Goal: Task Accomplishment & Management: Use online tool/utility

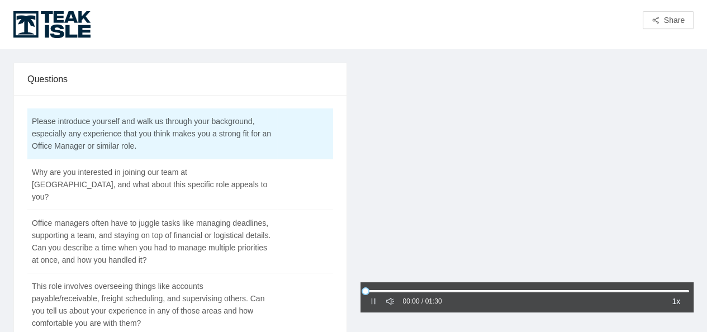
click at [371, 302] on icon "pause" at bounding box center [373, 301] width 4 height 6
click at [416, 229] on div at bounding box center [527, 174] width 334 height 222
click at [373, 302] on icon "pause" at bounding box center [373, 301] width 8 height 8
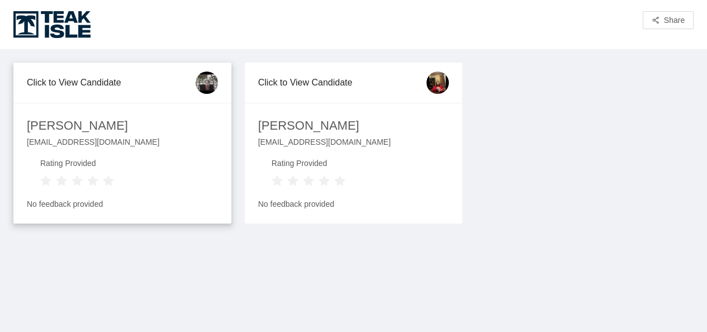
click at [93, 130] on div "Glendaliz Garcia" at bounding box center [77, 126] width 101 height 20
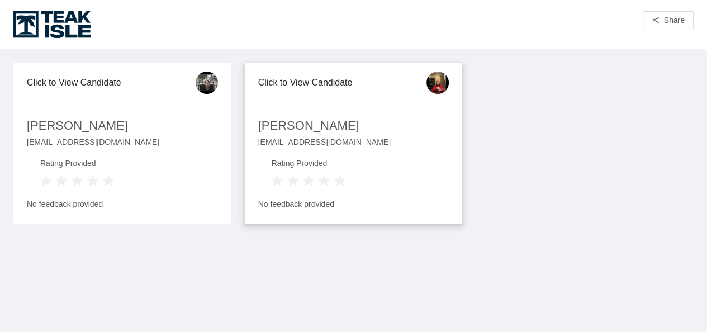
click at [329, 156] on div "[EMAIL_ADDRESS][DOMAIN_NAME]" at bounding box center [353, 146] width 191 height 21
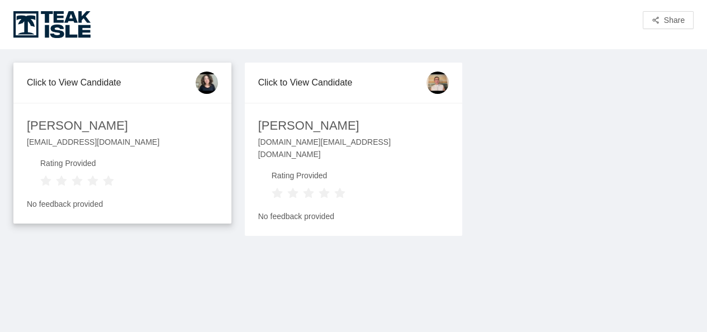
click at [48, 142] on div "alinne.netto.m@gmail.com" at bounding box center [122, 146] width 191 height 21
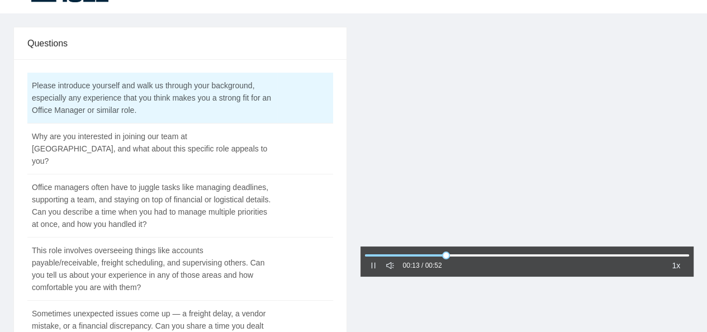
scroll to position [56, 0]
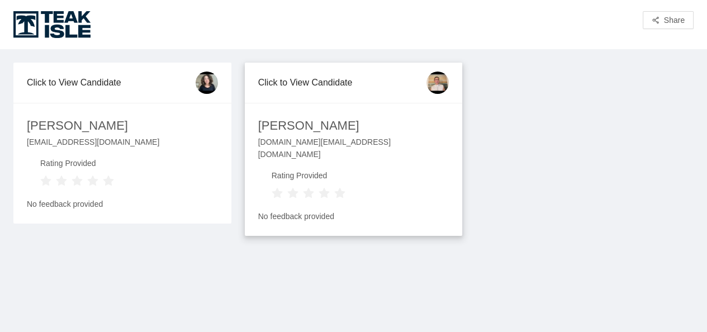
click at [311, 140] on div "maritromero.ro@gmail.com" at bounding box center [353, 153] width 191 height 34
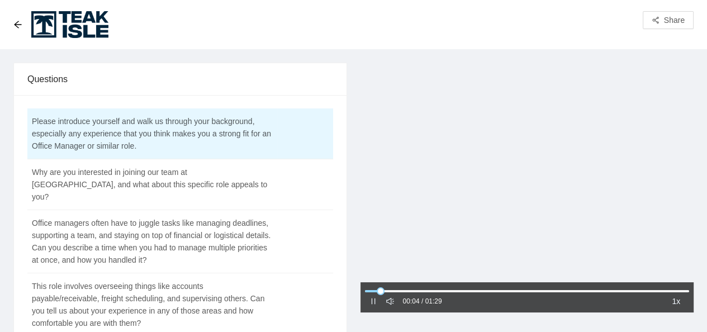
click at [389, 301] on icon "sound" at bounding box center [390, 301] width 8 height 8
click at [389, 301] on icon "notification" at bounding box center [390, 301] width 8 height 8
click at [670, 289] on div at bounding box center [526, 291] width 324 height 7
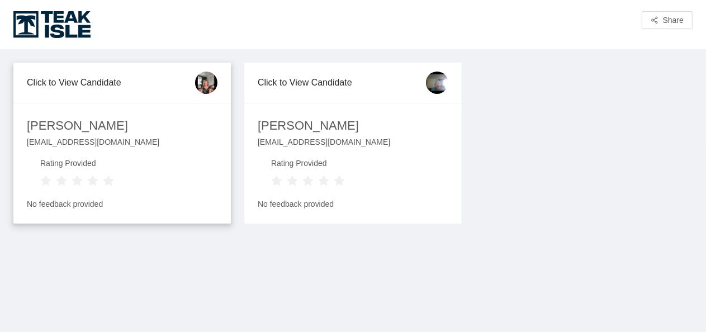
click at [78, 137] on div "[EMAIL_ADDRESS][DOMAIN_NAME]" at bounding box center [122, 146] width 191 height 21
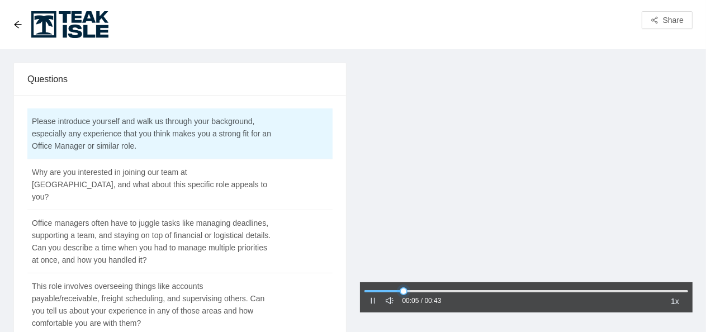
click at [447, 291] on div at bounding box center [526, 291] width 324 height 7
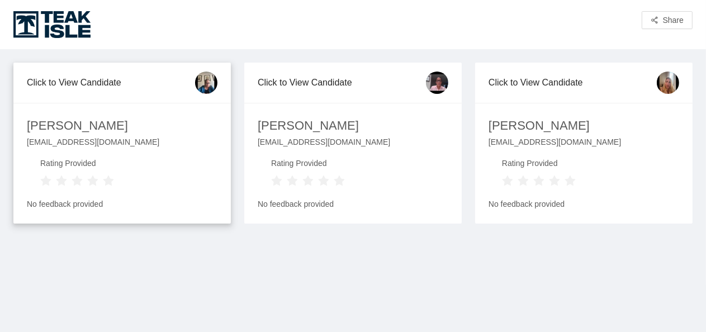
click at [50, 125] on div "Nadine Carlson" at bounding box center [77, 126] width 101 height 20
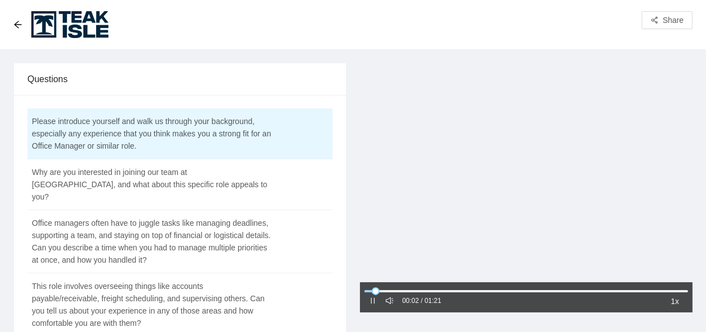
click at [389, 300] on icon "sound" at bounding box center [390, 301] width 8 height 8
